Goal: Browse casually: Explore the website without a specific task or goal

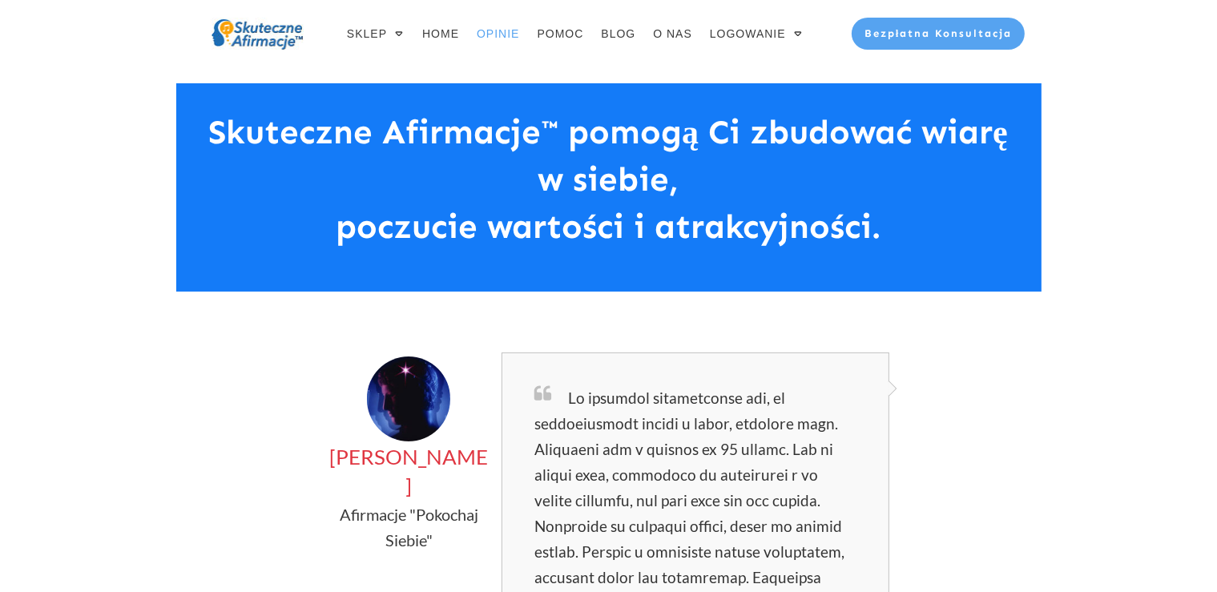
drag, startPoint x: 1133, startPoint y: 215, endPoint x: 1082, endPoint y: 193, distance: 54.9
click at [772, 123] on h2 "Skuteczne Afirmacje™ pomogą Ci zbudować wiarę w siebie, poczucie wartości i atr…" at bounding box center [608, 187] width 830 height 157
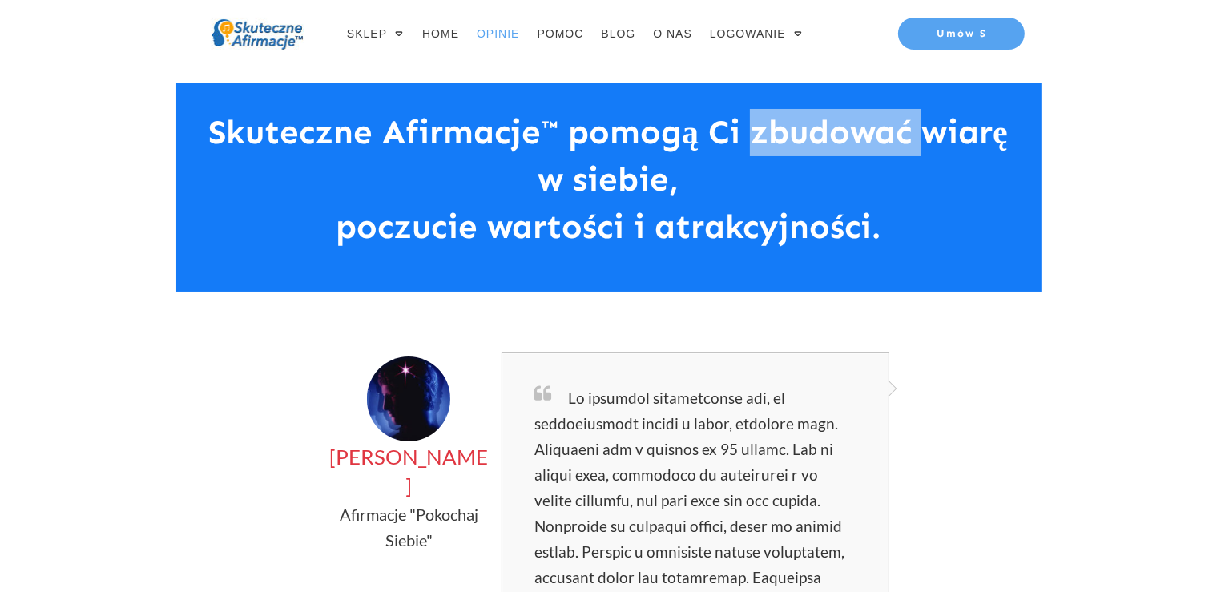
click at [772, 123] on h2 "Skuteczne Afirmacje™ pomogą Ci zbudować wiarę w siebie, poczucie wartości i atr…" at bounding box center [608, 187] width 830 height 157
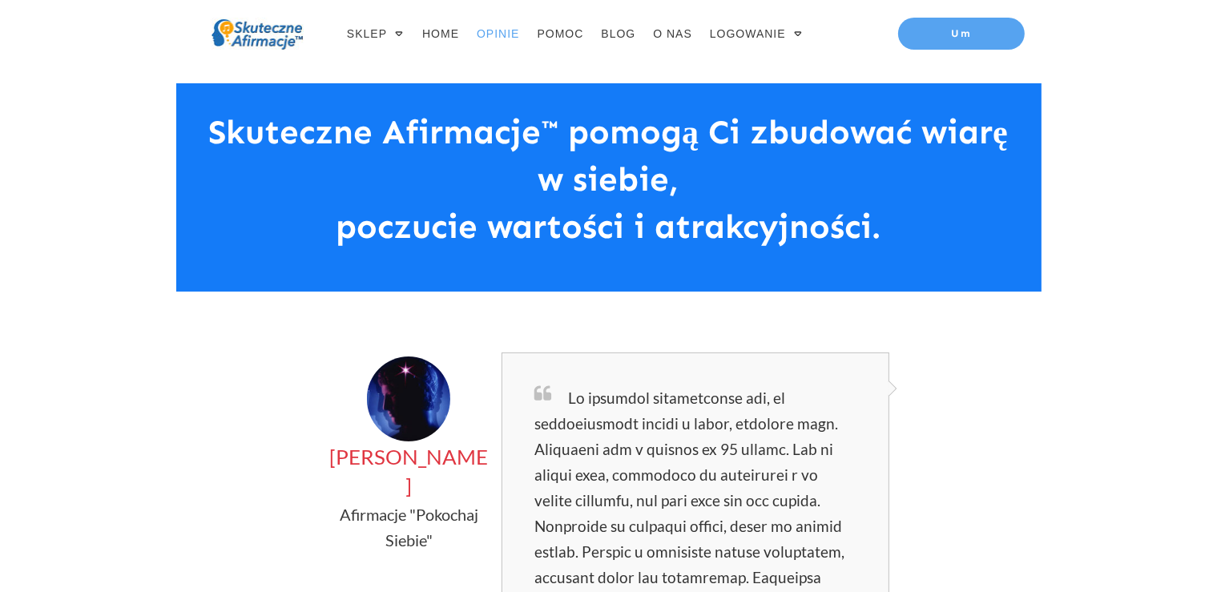
click at [690, 168] on h2 "Skuteczne Afirmacje™ pomogą Ci zbudować wiarę w siebie, poczucie wartości i atr…" at bounding box center [608, 187] width 830 height 157
click at [623, 194] on h2 "Skuteczne Afirmacje™ pomogą Ci zbudować wiarę w siebie, poczucie wartości i atr…" at bounding box center [608, 187] width 830 height 157
click at [591, 236] on h2 "Skuteczne Afirmacje™ pomogą Ci zbudować wiarę w siebie, poczucie wartości i atr…" at bounding box center [608, 187] width 830 height 157
click at [1216, 22] on div at bounding box center [608, 33] width 1217 height 67
click at [1209, 21] on div at bounding box center [608, 33] width 1217 height 67
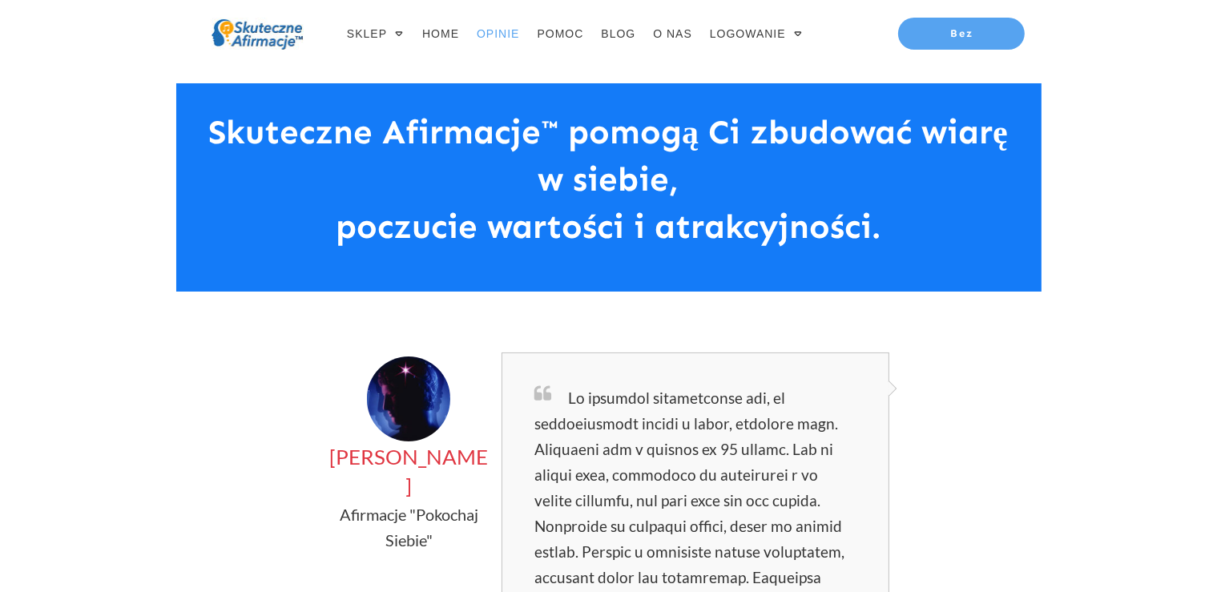
click at [945, 220] on h2 "Skuteczne Afirmacje™ pomogą Ci zbudować wiarę w siebie, poczucie wartości i atr…" at bounding box center [608, 187] width 830 height 157
drag, startPoint x: 905, startPoint y: 162, endPoint x: 895, endPoint y: 156, distance: 11.8
click at [905, 162] on h2 "Skuteczne Afirmacje™ pomogą Ci zbudować wiarę w siebie, poczucie wartości i atr…" at bounding box center [608, 187] width 830 height 157
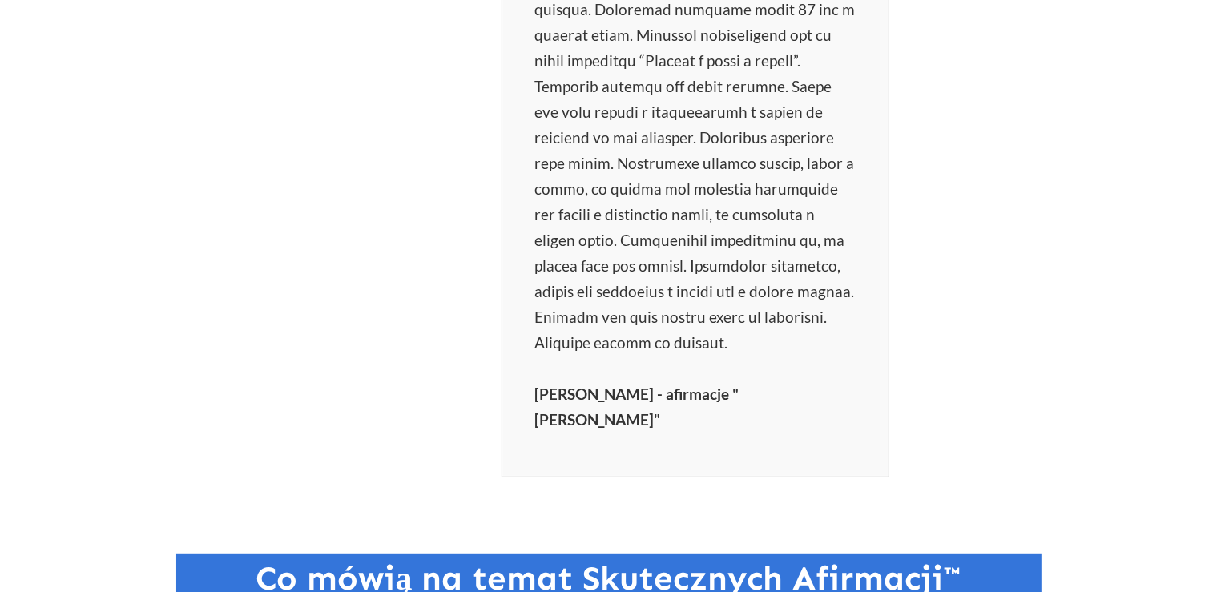
scroll to position [1131, 0]
